Goal: Navigation & Orientation: Find specific page/section

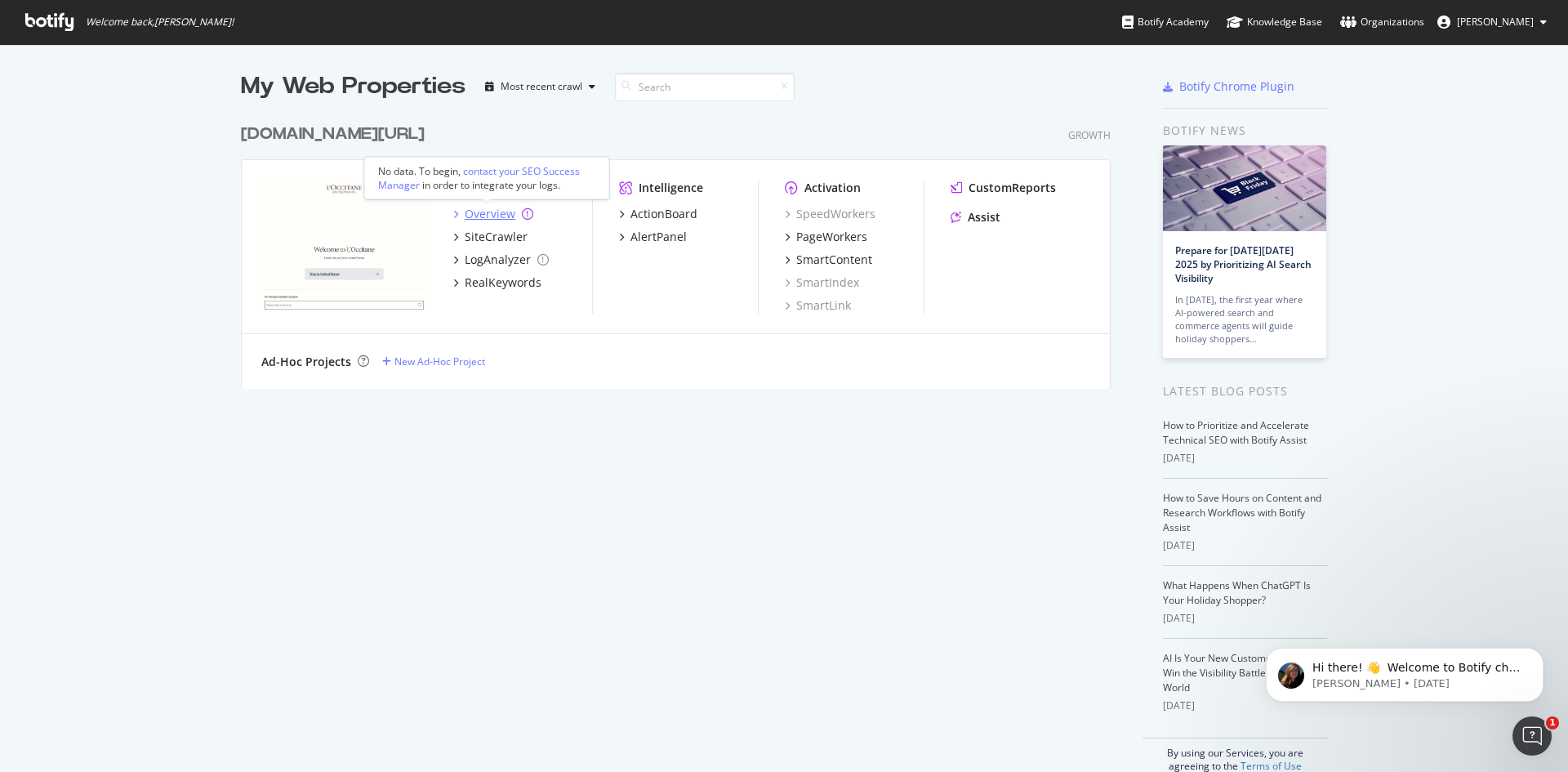
click at [522, 218] on icon "grid" at bounding box center [527, 214] width 11 height 11
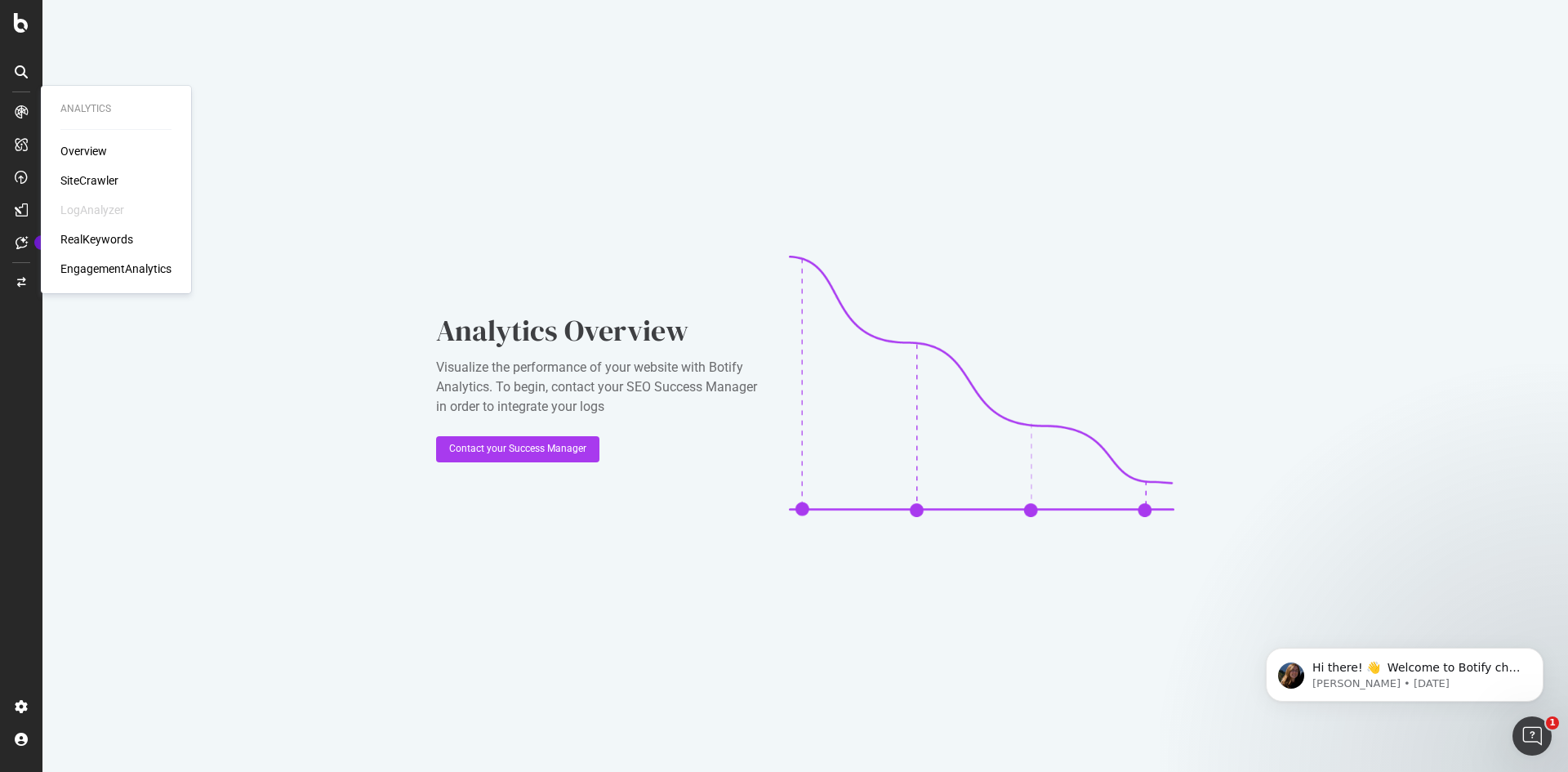
click at [80, 145] on div "Overview" at bounding box center [83, 151] width 46 height 16
